Goal: Information Seeking & Learning: Learn about a topic

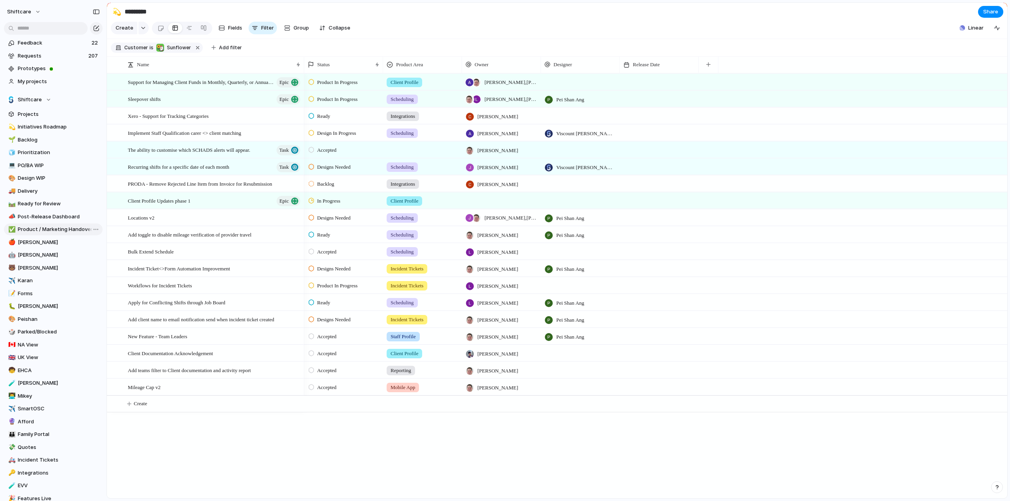
click at [32, 225] on link "✅ Product / Marketing Handover" at bounding box center [53, 230] width 99 height 12
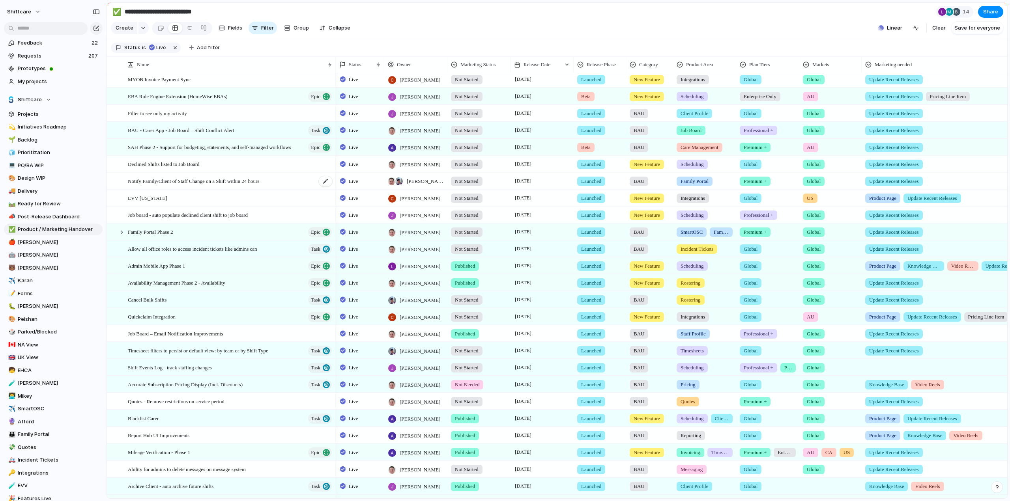
scroll to position [79, 0]
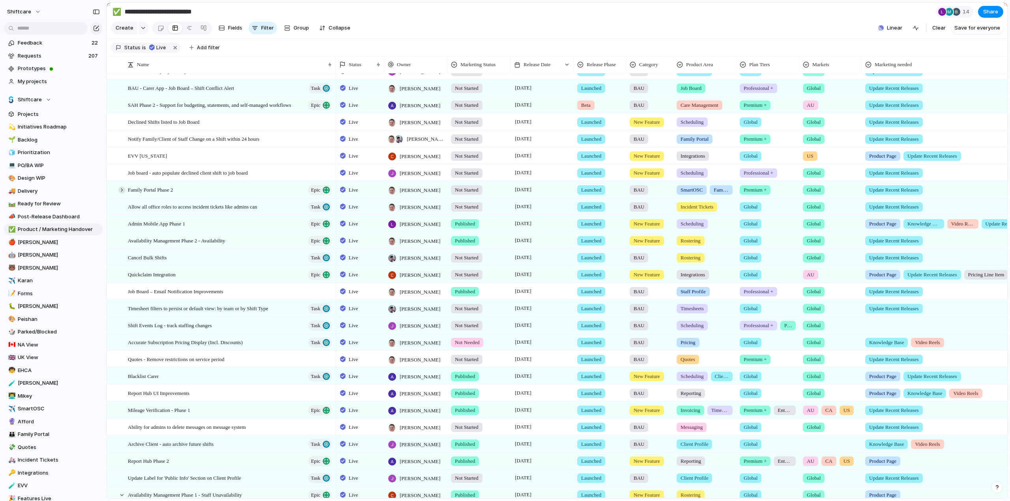
click at [121, 194] on div at bounding box center [121, 190] width 7 height 7
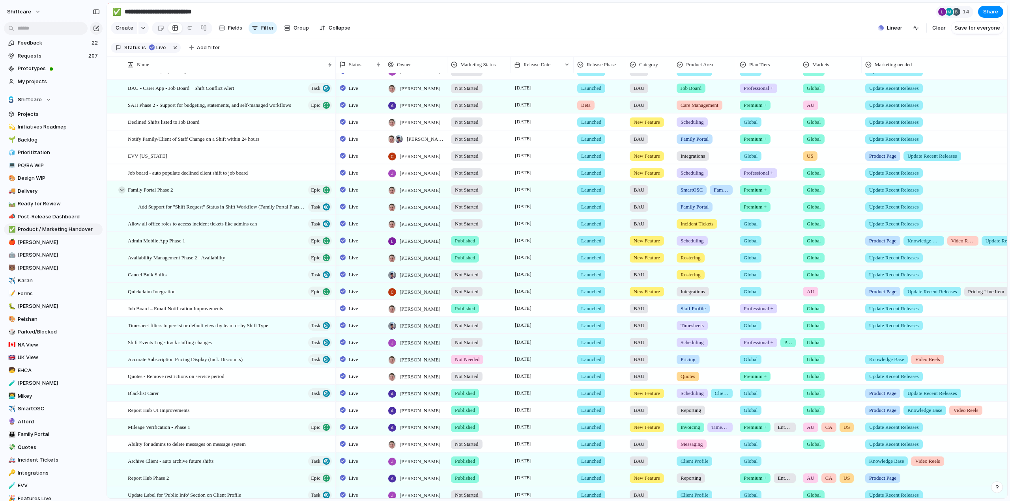
click at [121, 194] on div at bounding box center [121, 190] width 7 height 7
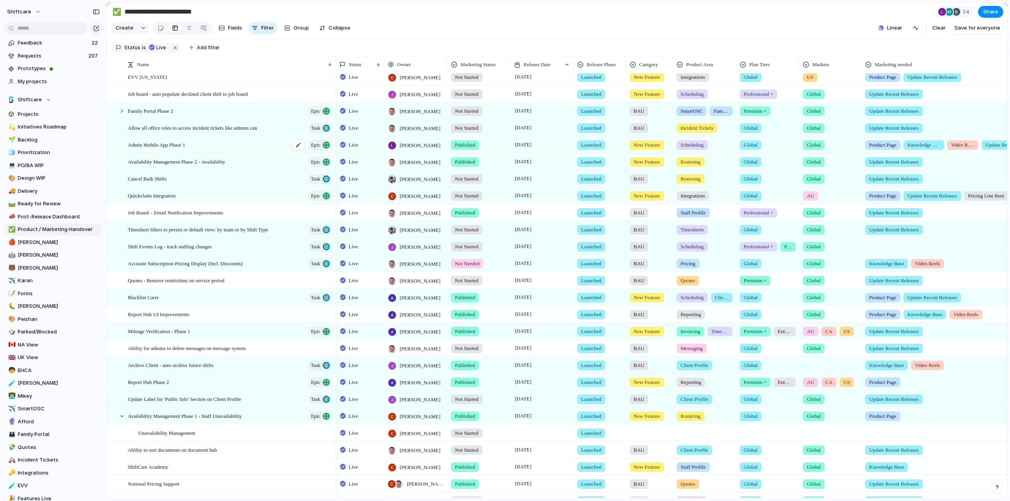
scroll to position [237, 0]
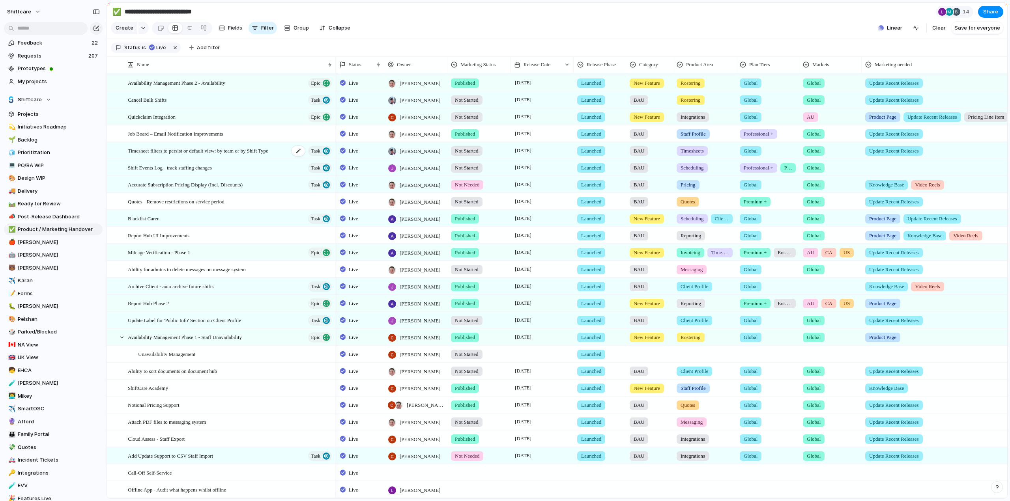
click at [179, 151] on div "Timesheet filters to persist or default view: by team or by Shift Type Task" at bounding box center [230, 151] width 205 height 16
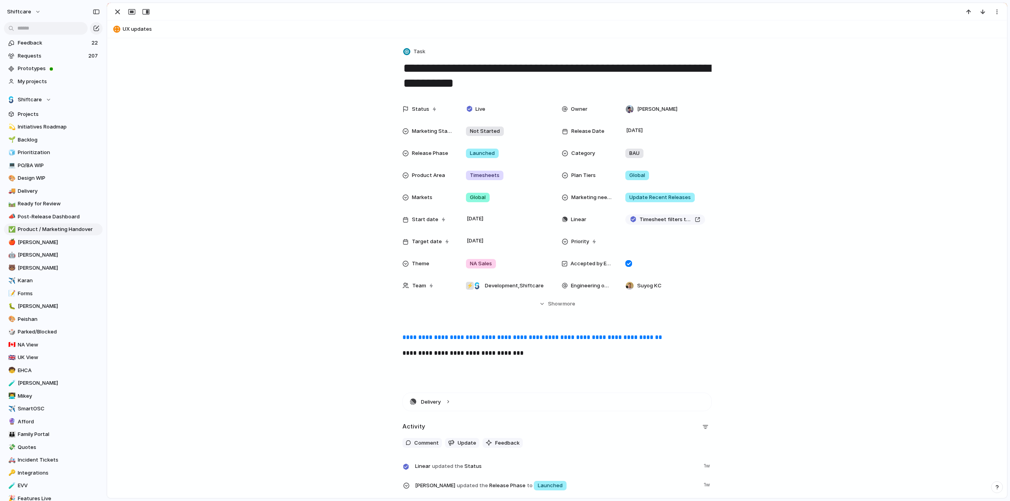
click at [427, 336] on link "**********" at bounding box center [531, 337] width 259 height 6
click at [118, 15] on div "button" at bounding box center [117, 11] width 9 height 9
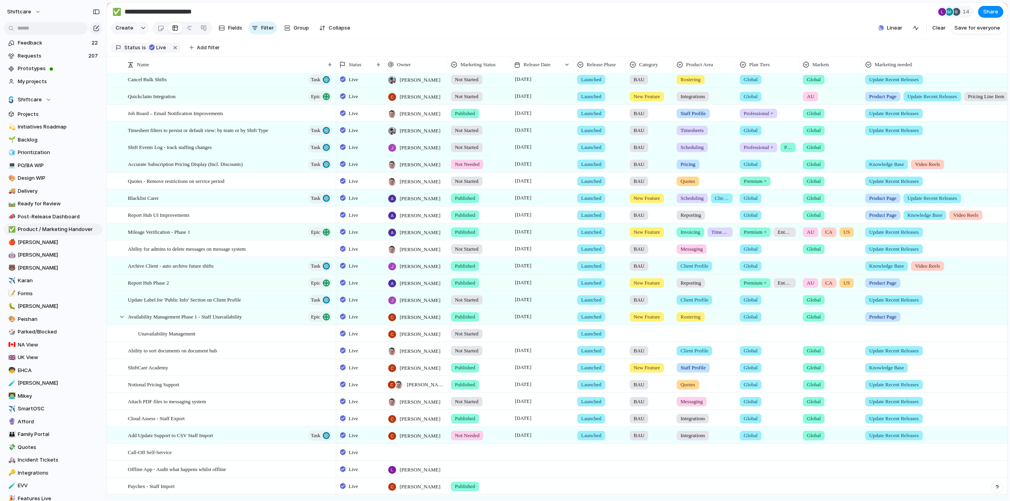
scroll to position [237, 0]
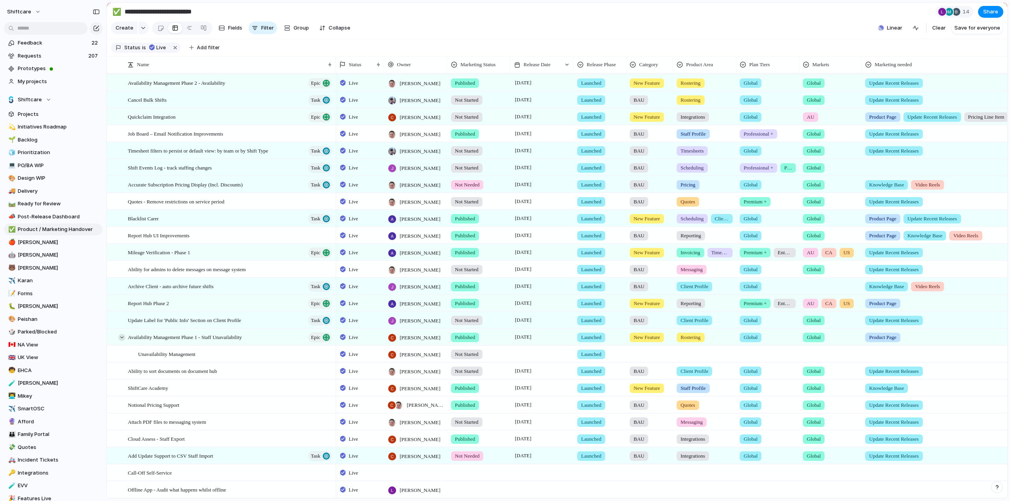
click at [123, 341] on div at bounding box center [121, 337] width 7 height 7
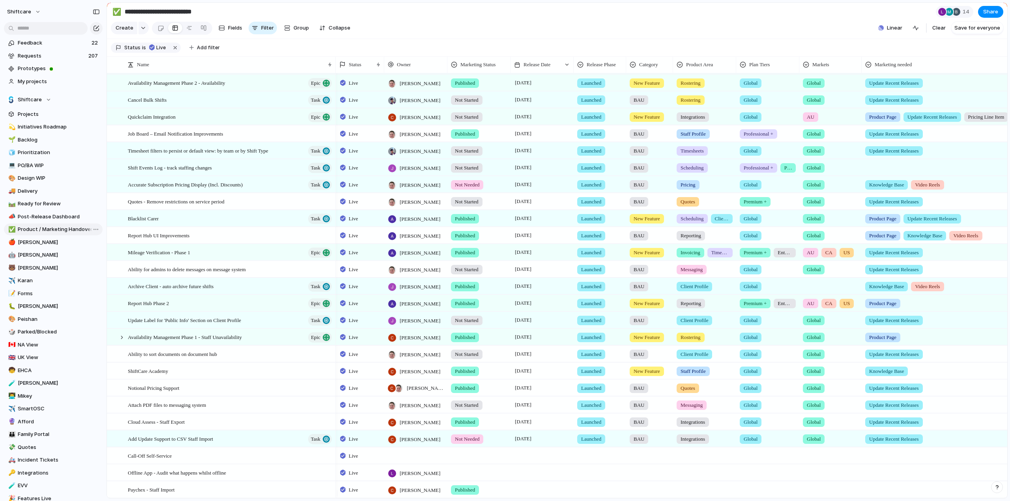
click at [56, 228] on span "Product / Marketing Handover" at bounding box center [59, 230] width 82 height 8
click at [30, 202] on span "Ready for Review" at bounding box center [59, 204] width 82 height 8
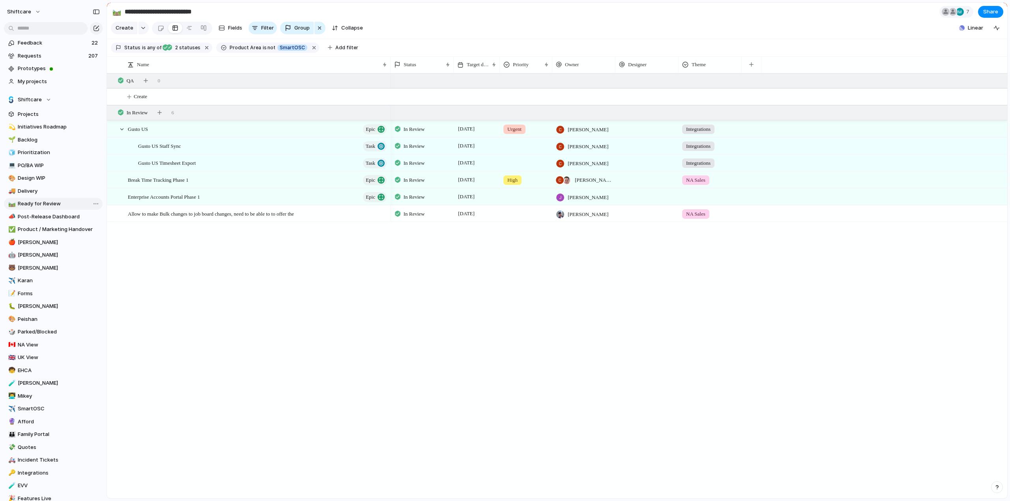
type input "**********"
click at [33, 27] on input "text" at bounding box center [46, 28] width 84 height 13
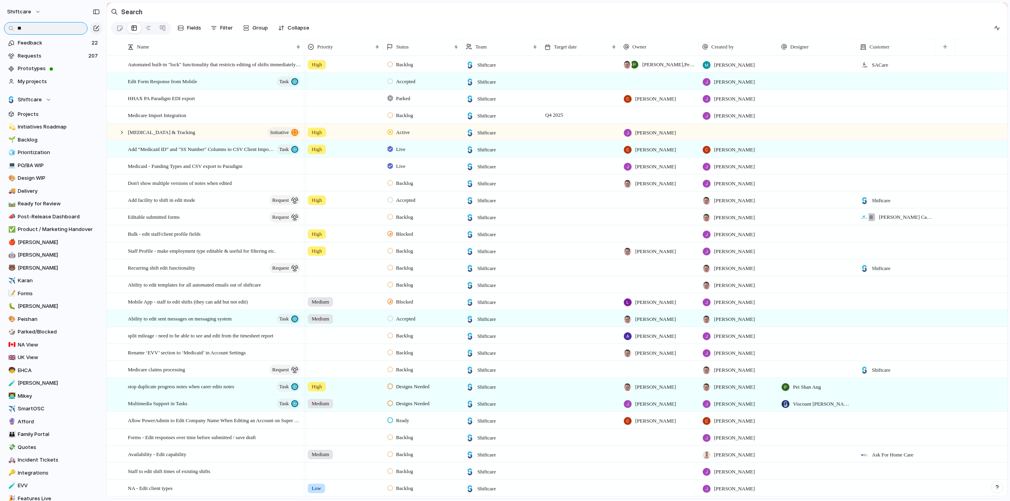
type input "*"
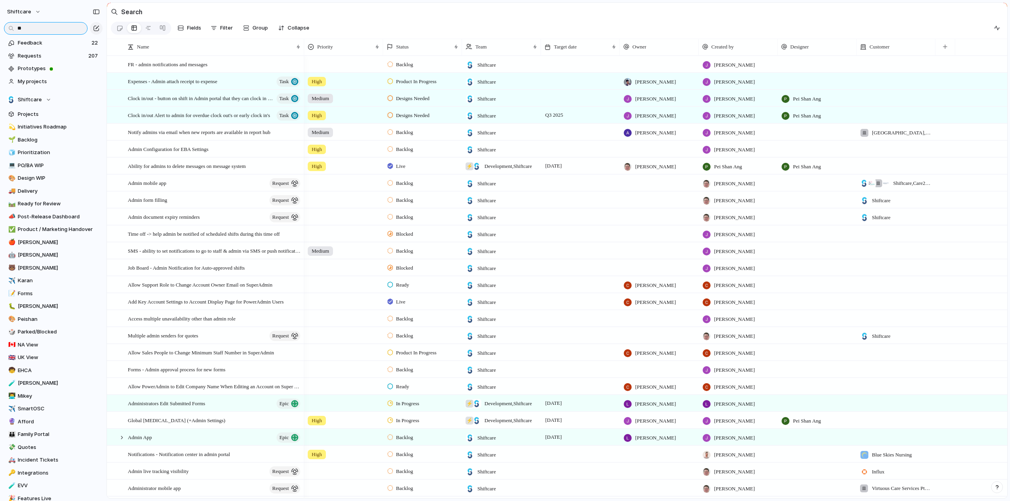
type input "*"
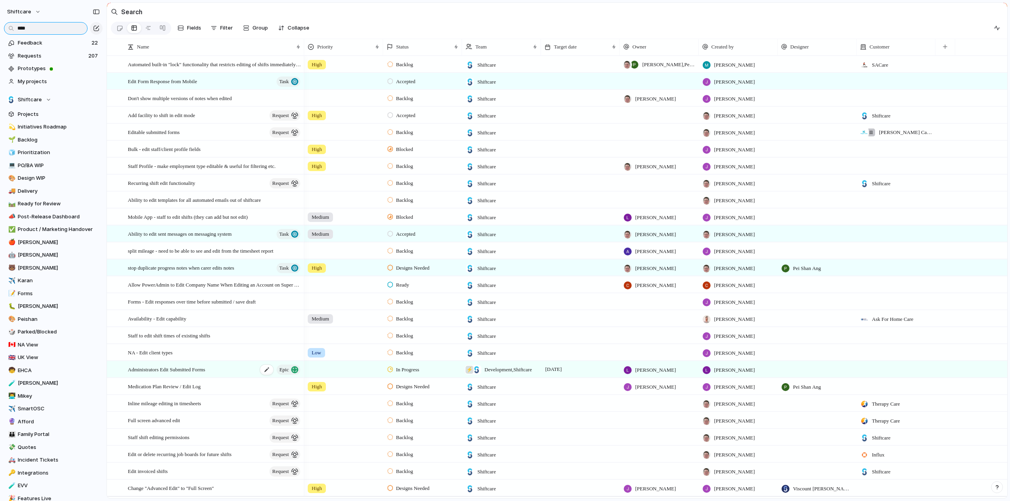
type input "****"
click at [187, 374] on span "Administrators Edit Submitted Forms" at bounding box center [166, 369] width 77 height 9
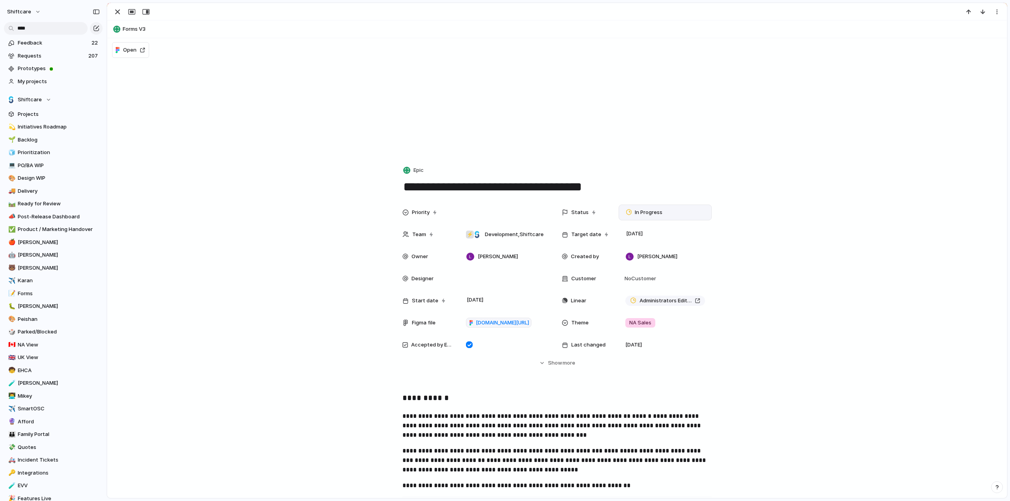
click at [648, 211] on span "In Progress" at bounding box center [649, 213] width 28 height 8
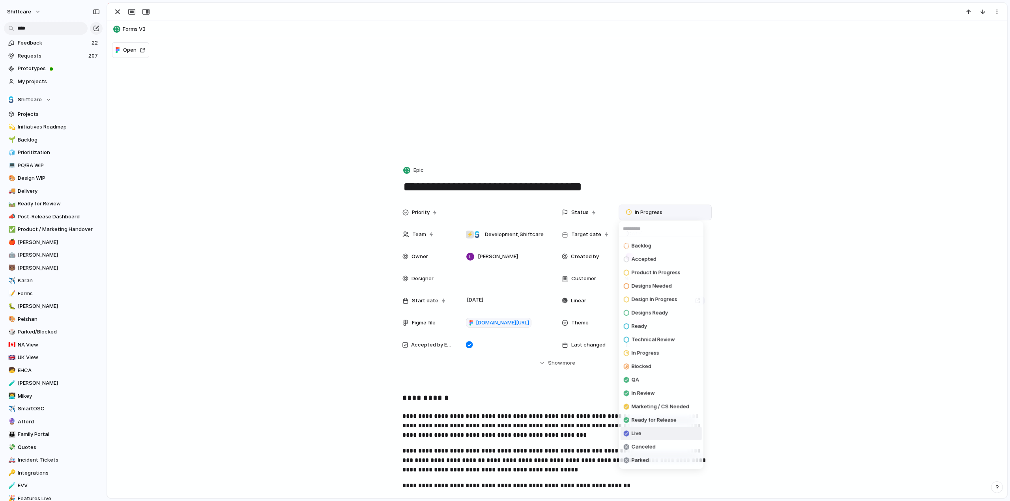
click at [647, 431] on li "Live" at bounding box center [660, 433] width 81 height 13
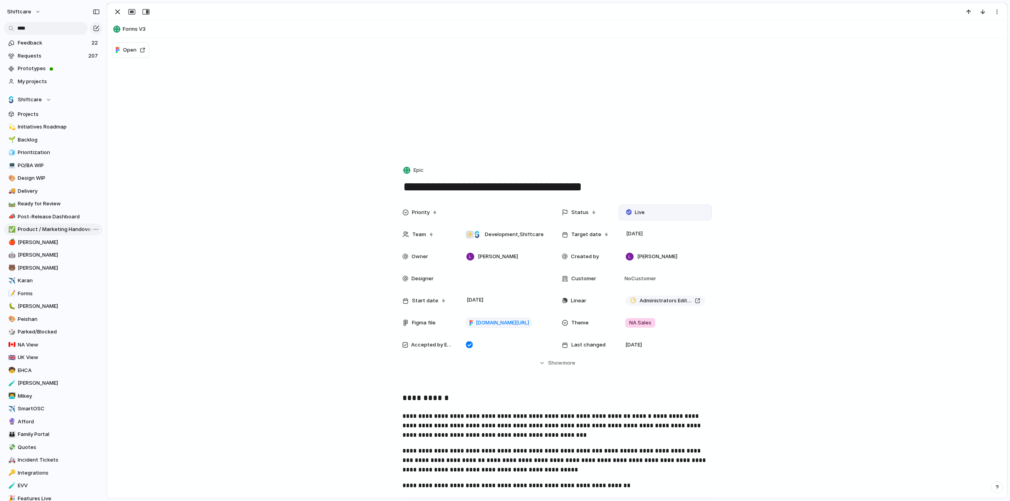
click at [35, 228] on span "Product / Marketing Handover" at bounding box center [59, 230] width 82 height 8
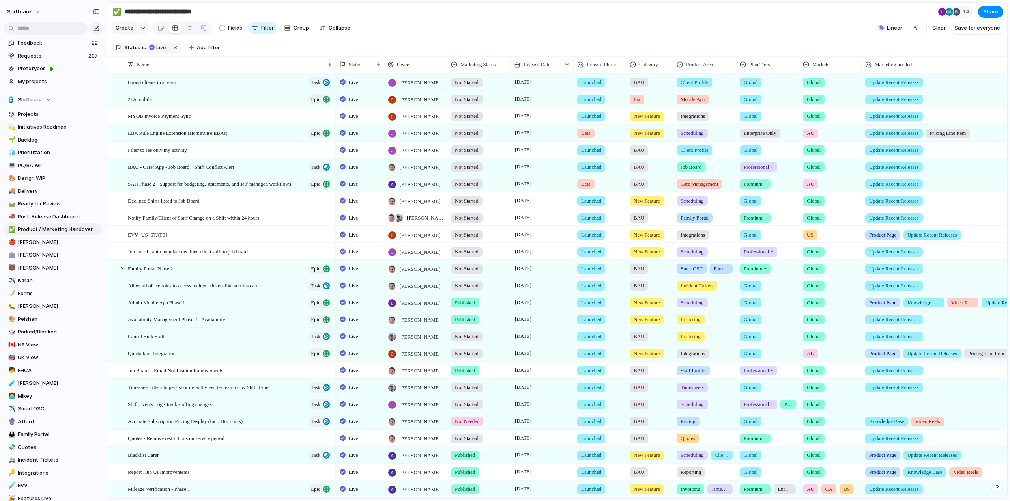
click at [704, 25] on section "Create Fields Filter Group Zoom Collapse Linear Clear Save for everyone" at bounding box center [557, 29] width 900 height 19
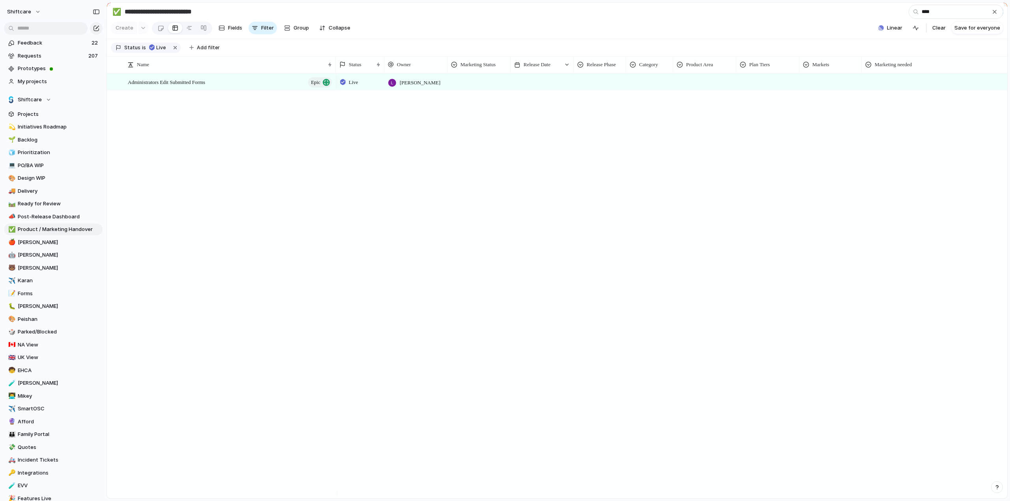
type input "****"
click at [482, 86] on div at bounding box center [479, 80] width 62 height 13
click at [472, 122] on span "Not Started" at bounding box center [471, 121] width 30 height 8
click at [549, 89] on div at bounding box center [541, 82] width 63 height 16
click at [559, 155] on button "2" at bounding box center [558, 155] width 14 height 14
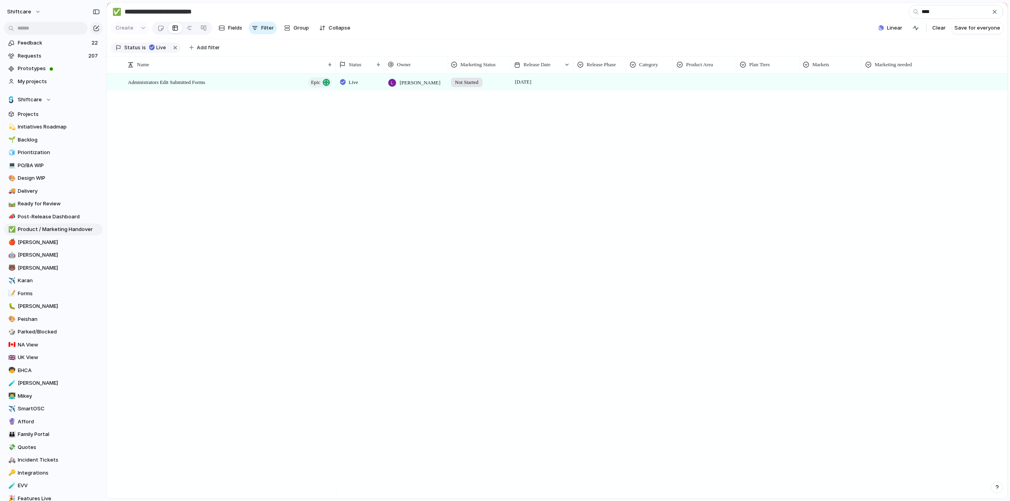
click at [595, 87] on div at bounding box center [600, 80] width 52 height 13
click at [594, 162] on span "Launched" at bounding box center [594, 161] width 25 height 8
click at [644, 86] on div at bounding box center [649, 80] width 46 height 13
click at [634, 121] on div at bounding box center [634, 121] width 14 height 14
click at [699, 90] on div "BAU New Feature Fix Product Line" at bounding box center [505, 250] width 1010 height 501
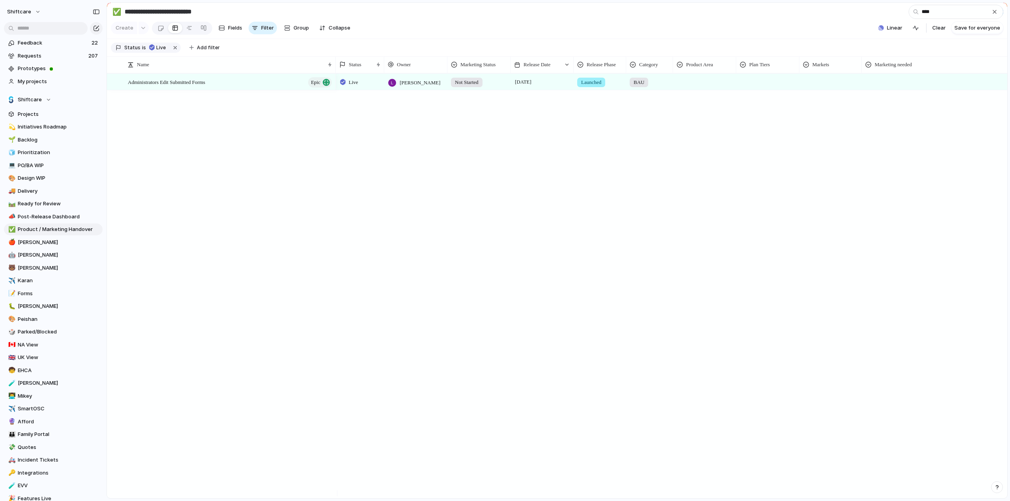
click at [694, 85] on div at bounding box center [704, 80] width 62 height 13
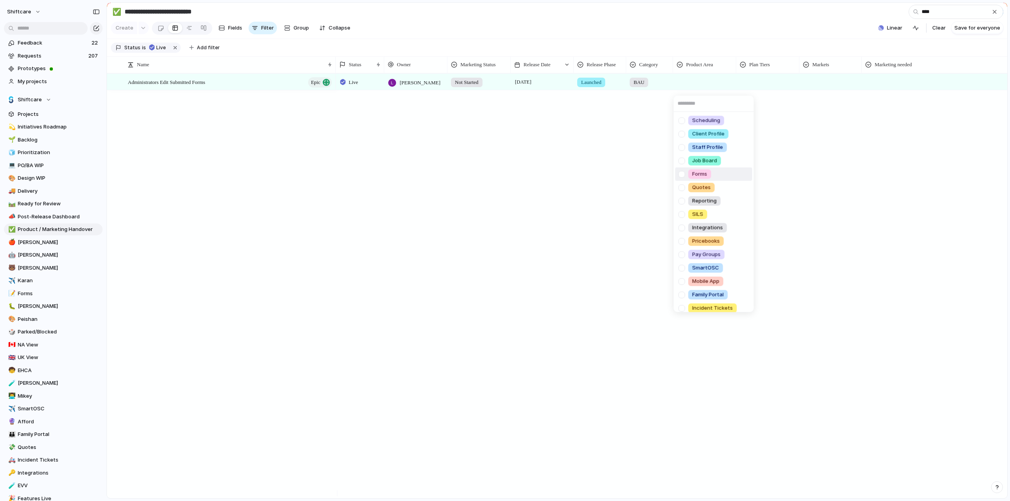
click at [683, 172] on div at bounding box center [681, 174] width 14 height 14
click at [758, 88] on div "Scheduling Client Profile Staff Profile Job Board Forms Quotes Reporting SILS I…" at bounding box center [505, 250] width 1010 height 501
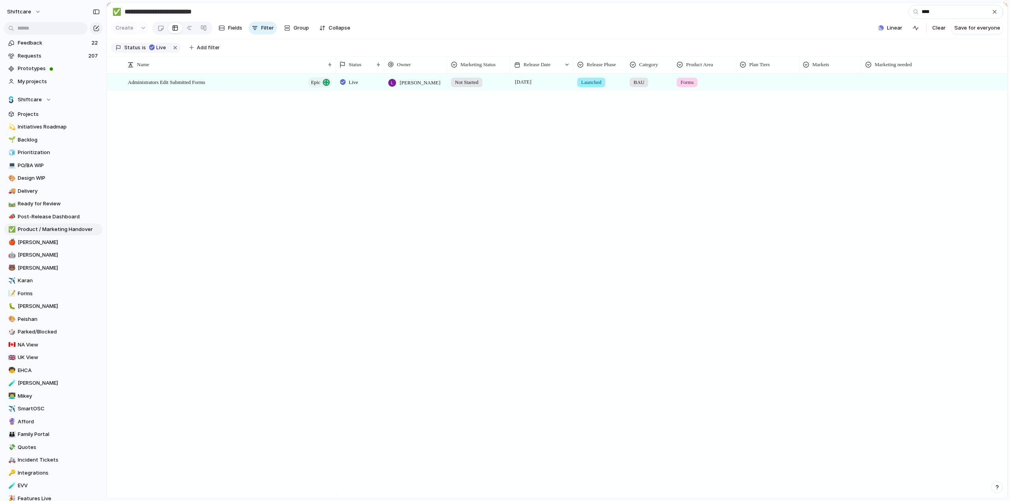
click at [769, 85] on div "Scheduling Client Profile Staff Profile Job Board Forms Quotes Reporting SILS I…" at bounding box center [505, 250] width 1010 height 501
click at [756, 87] on div at bounding box center [767, 80] width 62 height 13
click at [752, 149] on span "Premium +" at bounding box center [758, 148] width 26 height 8
click at [839, 87] on div at bounding box center [830, 80] width 62 height 13
click at [825, 87] on div "Global AU [GEOGRAPHIC_DATA] [GEOGRAPHIC_DATA] [GEOGRAPHIC_DATA] Add-on" at bounding box center [505, 250] width 1010 height 501
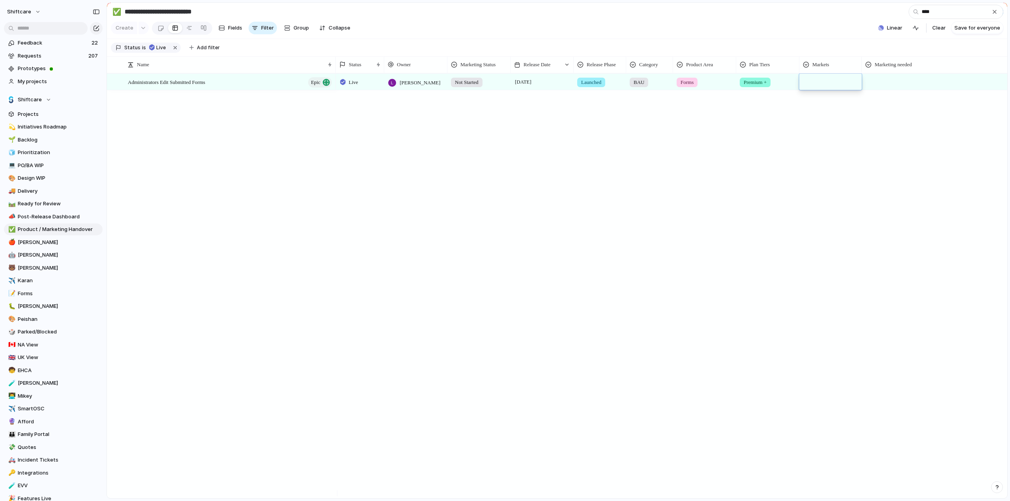
click at [818, 88] on div "Global AU [GEOGRAPHIC_DATA] [GEOGRAPHIC_DATA] [GEOGRAPHIC_DATA] Add-on" at bounding box center [505, 250] width 1010 height 501
click at [25, 230] on span "Product / Marketing Handover" at bounding box center [59, 230] width 82 height 8
click at [991, 14] on div "button" at bounding box center [994, 12] width 6 height 6
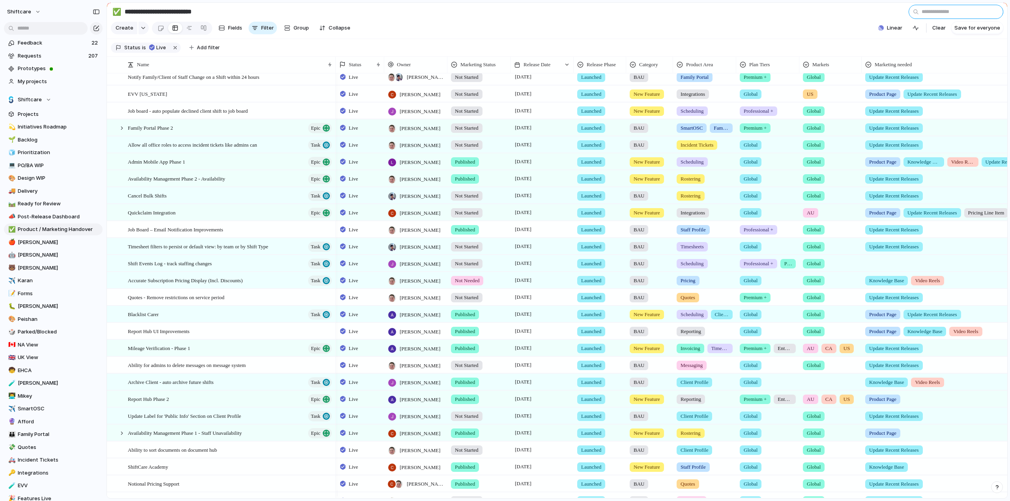
scroll to position [237, 0]
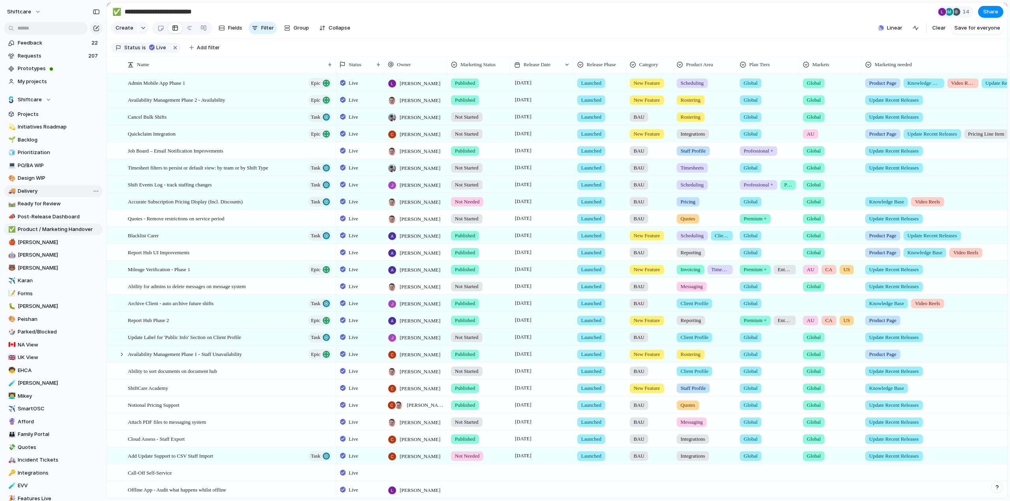
click at [23, 190] on span "Delivery" at bounding box center [59, 191] width 82 height 8
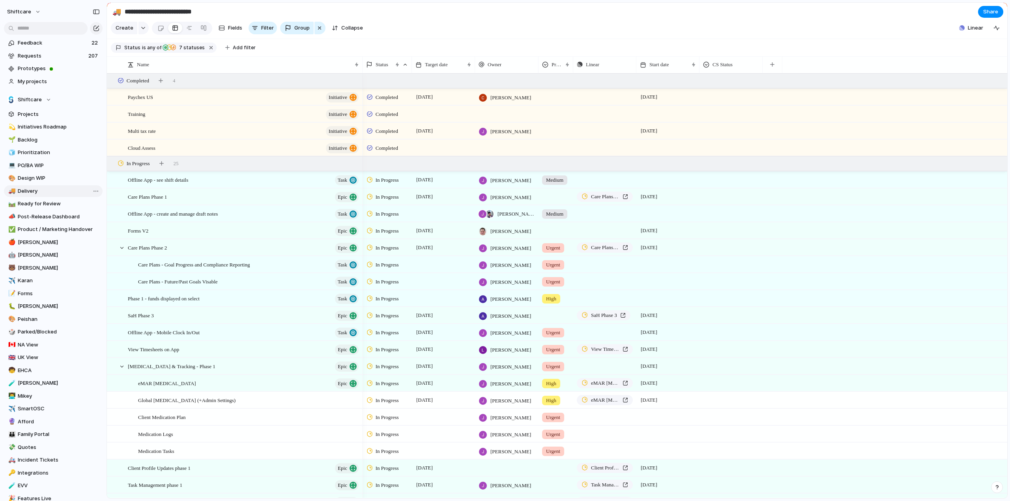
type input "********"
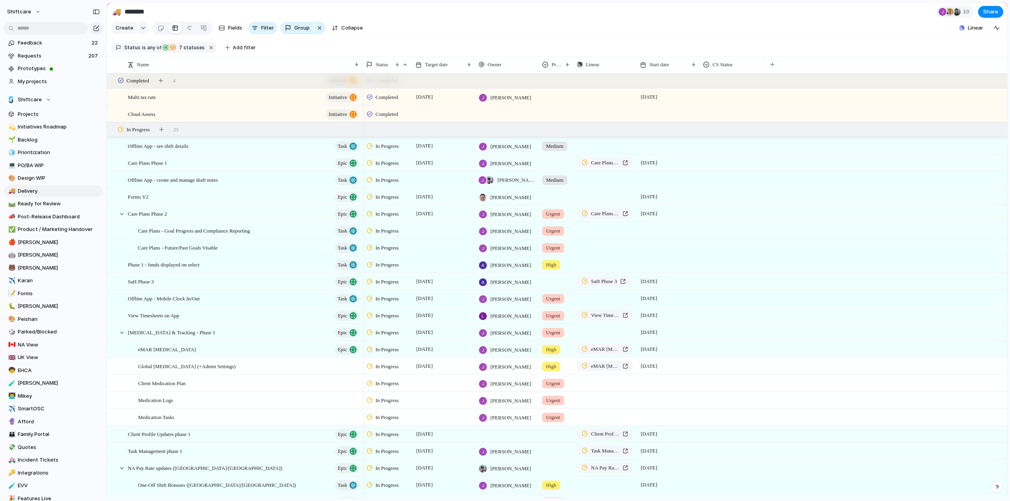
scroll to position [79, 0]
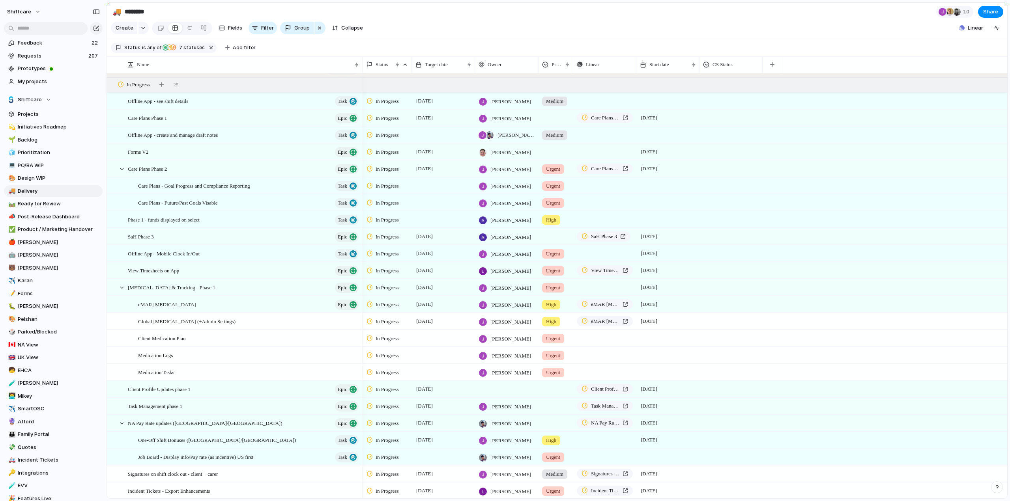
click at [388, 156] on span "In Progress" at bounding box center [386, 152] width 23 height 8
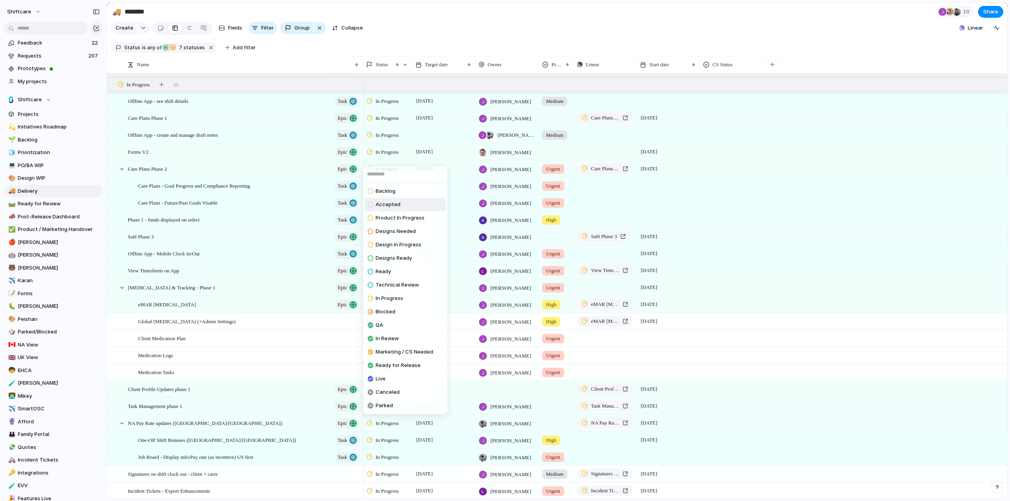
drag, startPoint x: 384, startPoint y: 203, endPoint x: 183, endPoint y: 175, distance: 203.2
click at [384, 203] on span "Accepted" at bounding box center [387, 205] width 25 height 8
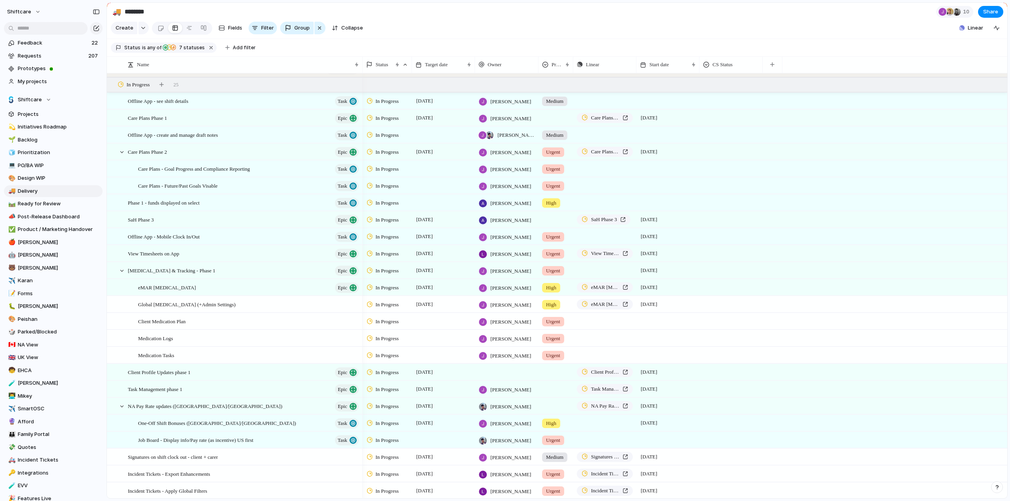
click at [386, 258] on span "In Progress" at bounding box center [386, 254] width 23 height 8
click at [198, 261] on div "Backlog Accepted Product In Progress Designs Needed Design In Progress Designs …" at bounding box center [505, 250] width 1010 height 501
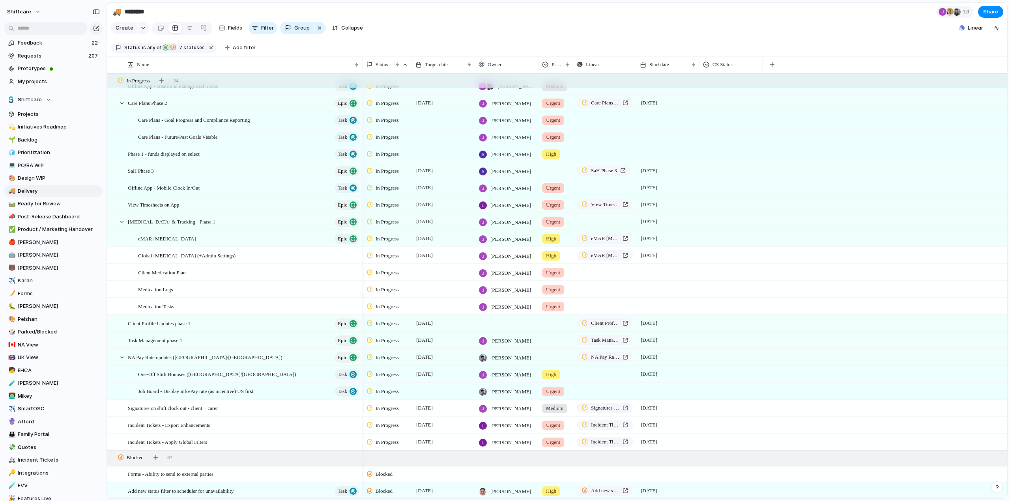
scroll to position [197, 0]
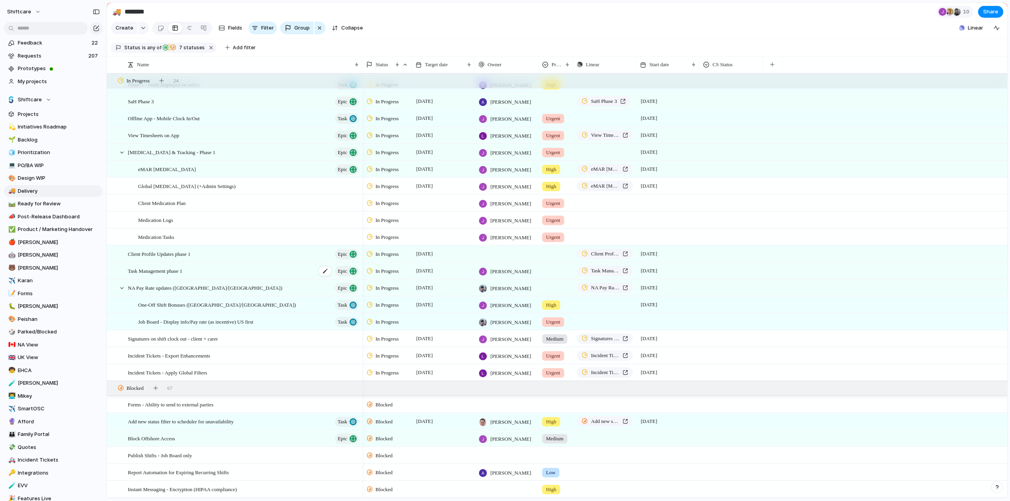
click at [158, 275] on span "Task Management phase 1" at bounding box center [155, 270] width 54 height 9
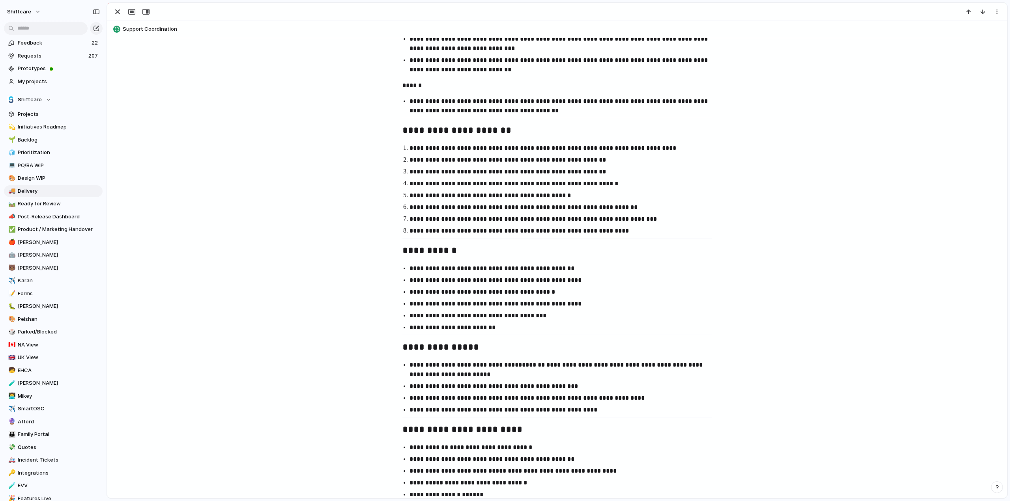
scroll to position [868, 0]
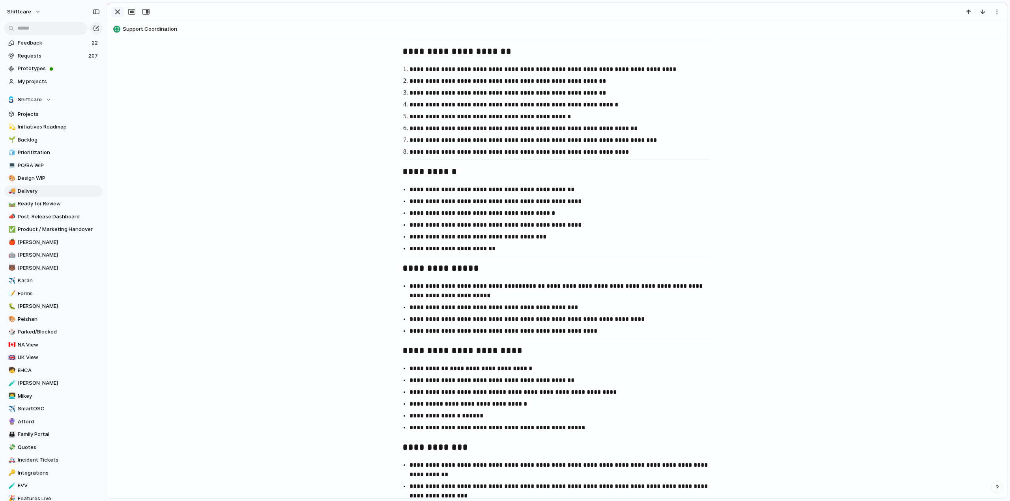
click at [115, 12] on div "button" at bounding box center [117, 11] width 9 height 9
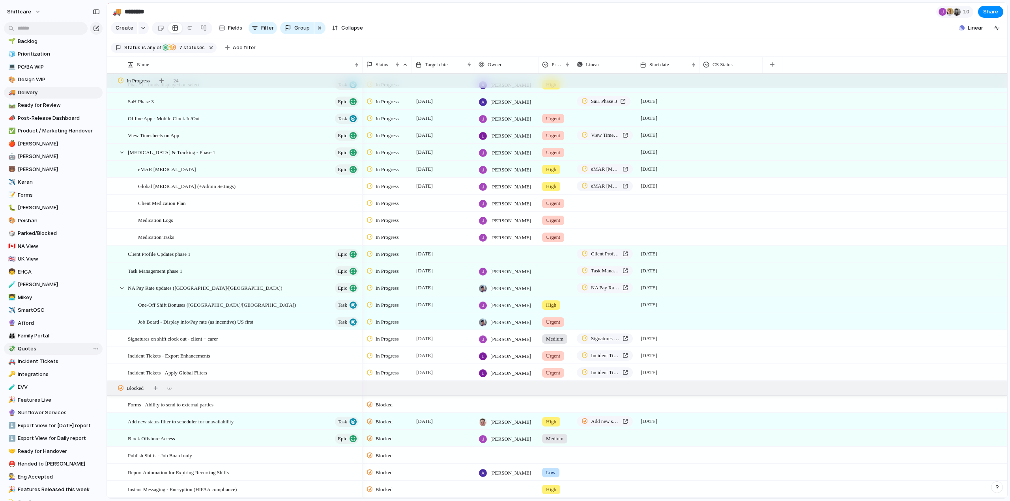
scroll to position [143, 0]
